Goal: Navigation & Orientation: Understand site structure

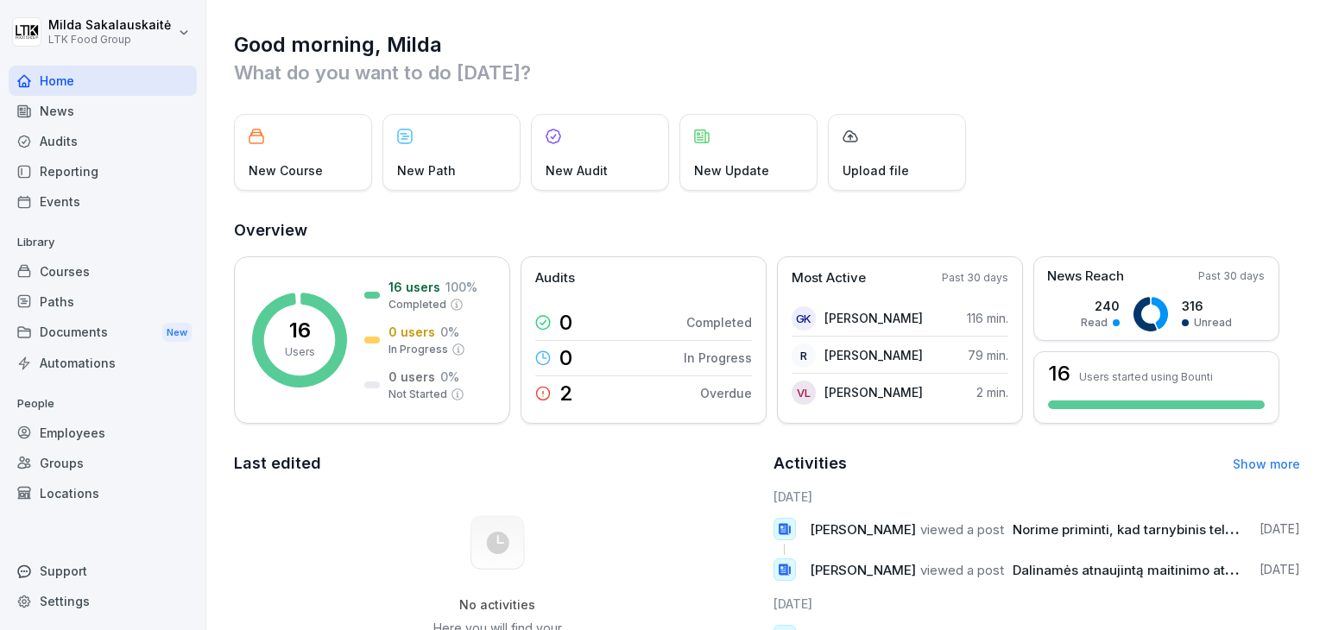
click at [53, 438] on div "Employees" at bounding box center [103, 433] width 188 height 30
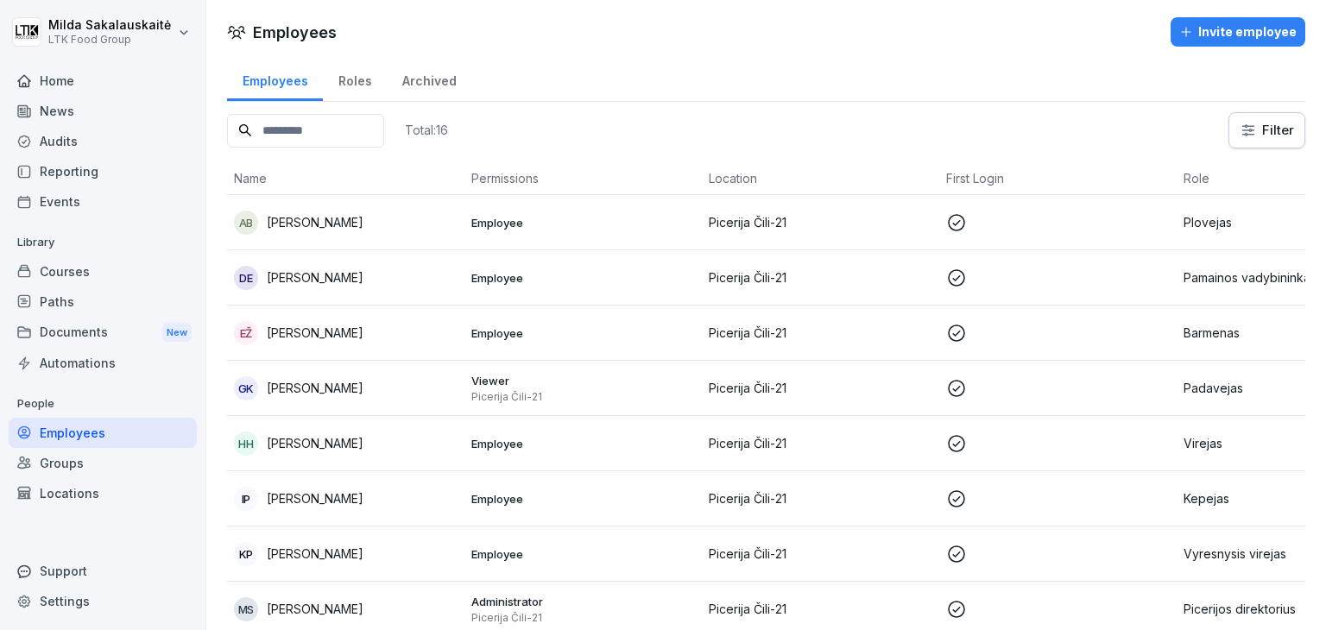
click at [441, 79] on div "Archived" at bounding box center [429, 79] width 85 height 44
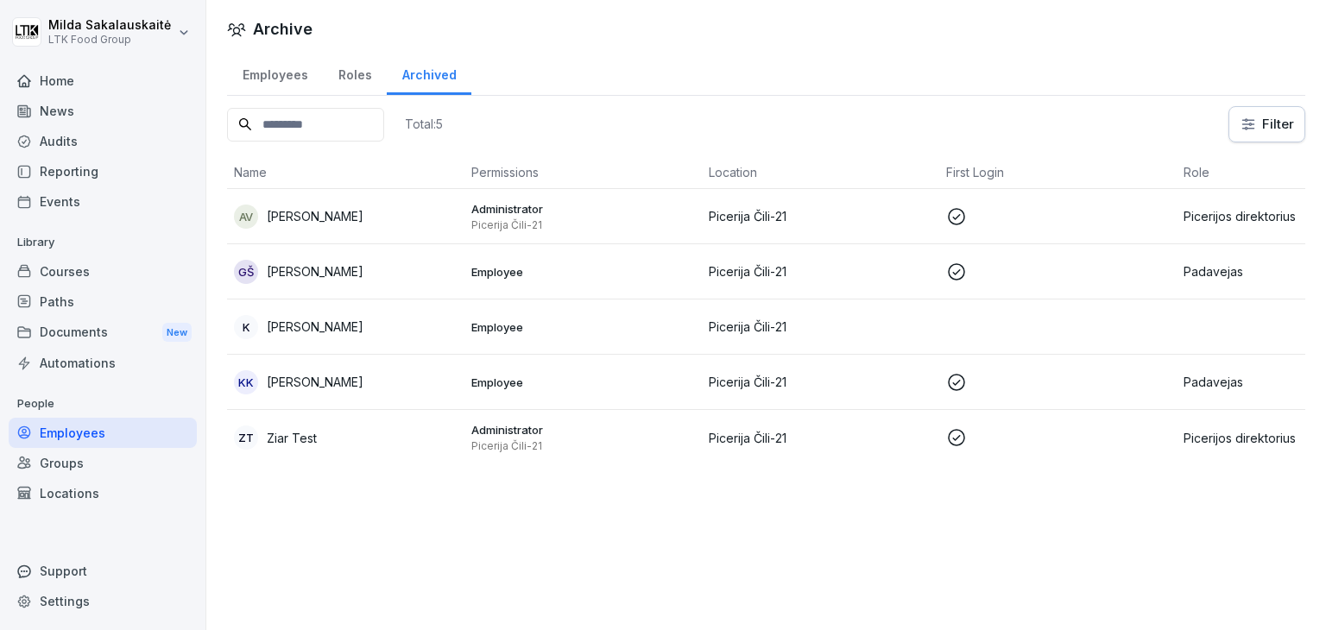
click at [329, 81] on div "Roles" at bounding box center [355, 73] width 64 height 44
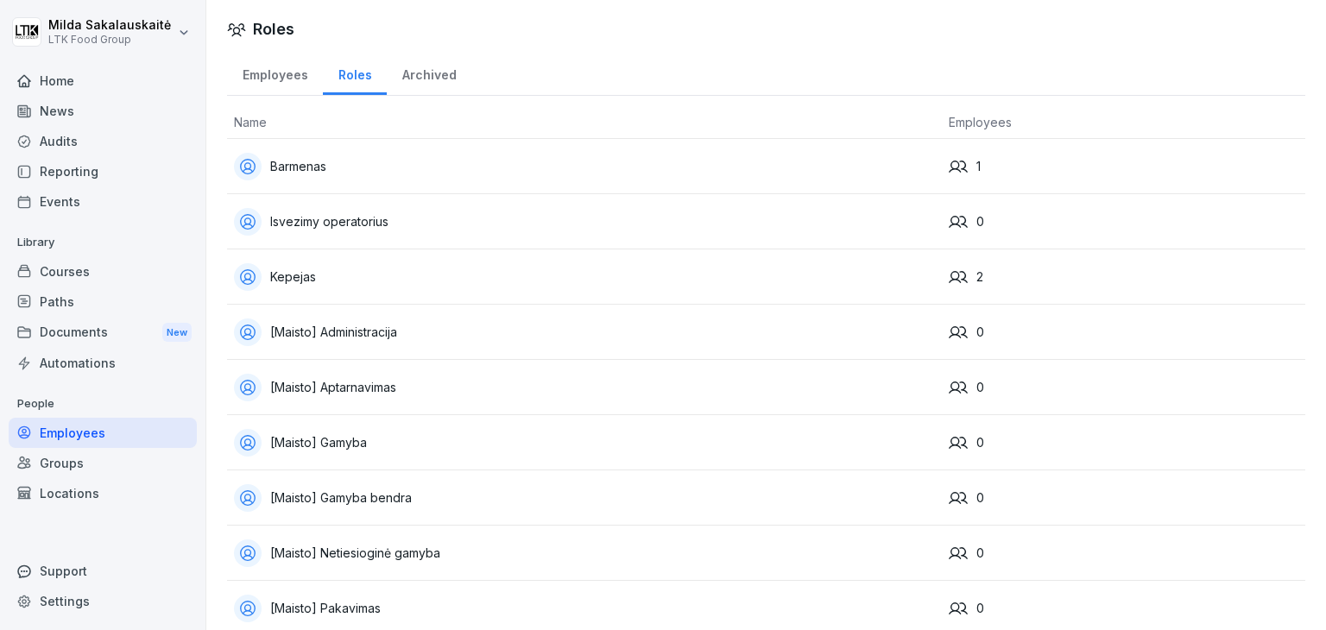
click at [273, 73] on div "Employees" at bounding box center [275, 73] width 96 height 44
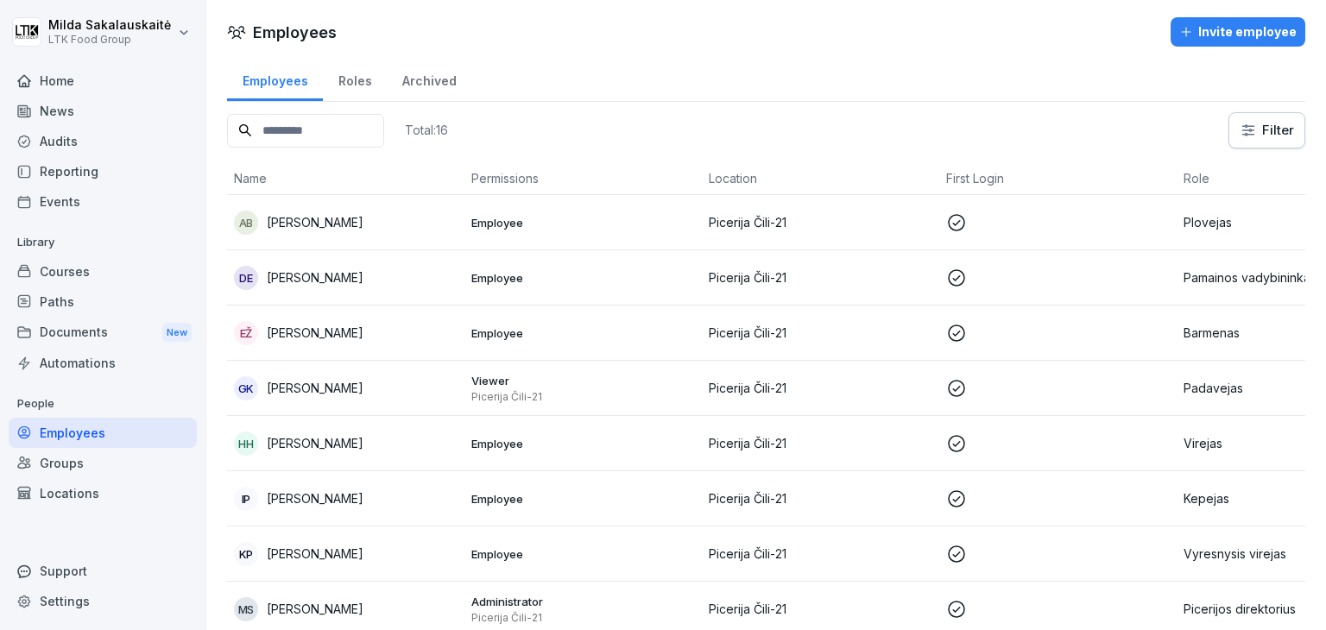
click at [64, 473] on div "Groups" at bounding box center [103, 463] width 188 height 30
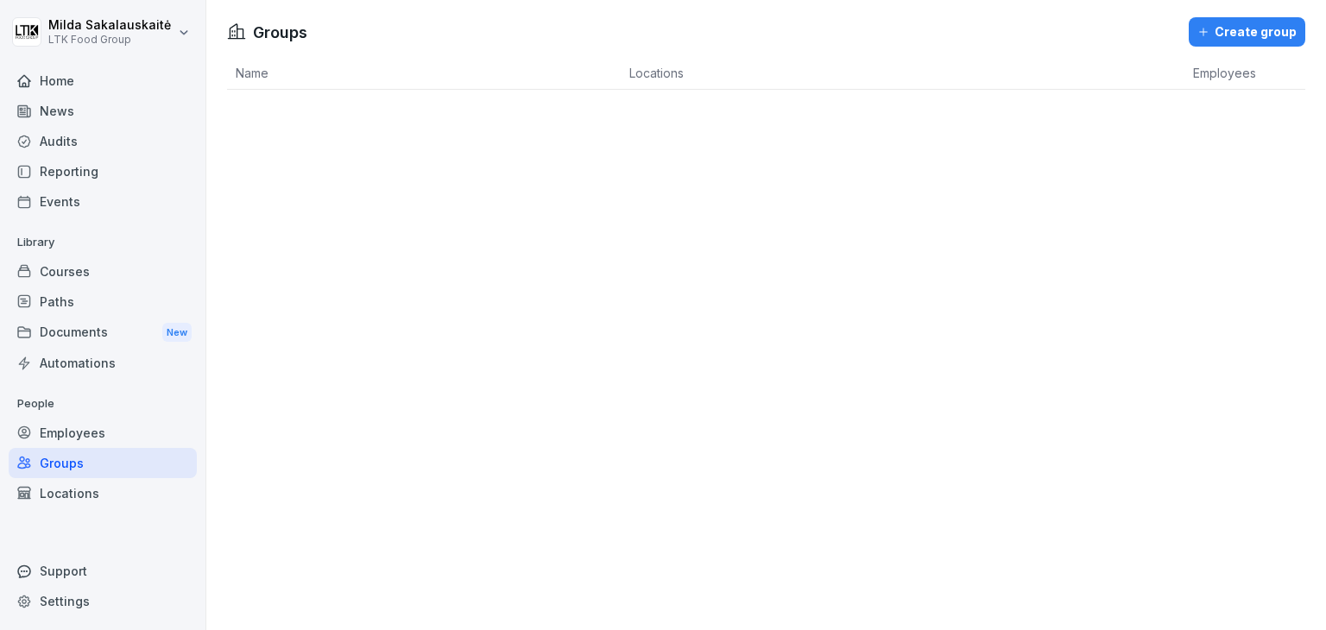
click at [84, 76] on div "Home" at bounding box center [103, 81] width 188 height 30
